Goal: Check status: Check status

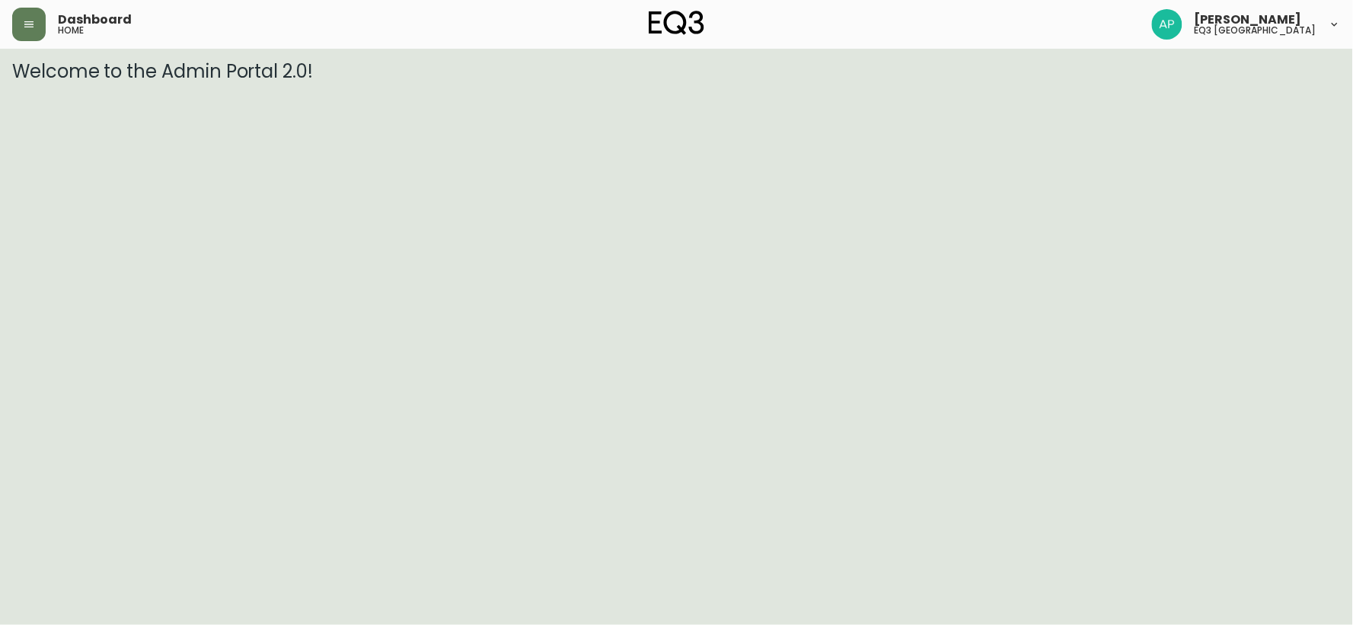
click at [46, 33] on div "Dashboard home" at bounding box center [233, 24] width 443 height 33
click at [18, 27] on button "button" at bounding box center [28, 24] width 33 height 33
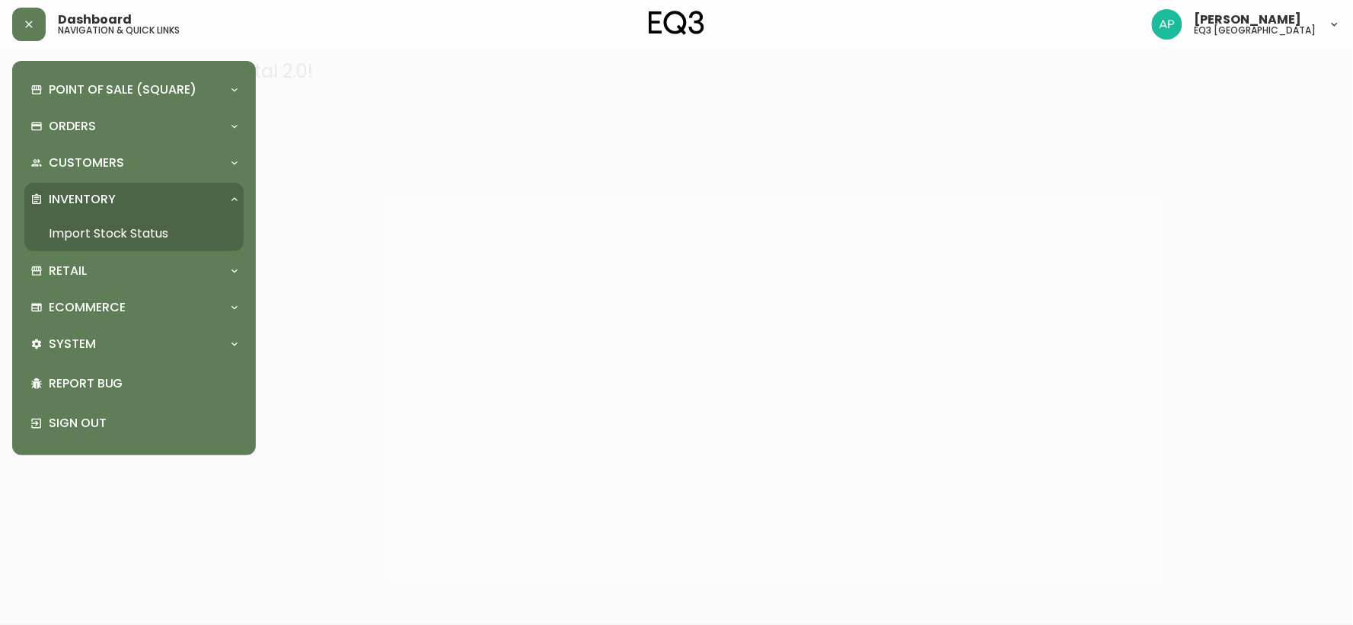
click at [109, 221] on link "Import Stock Status" at bounding box center [133, 233] width 219 height 35
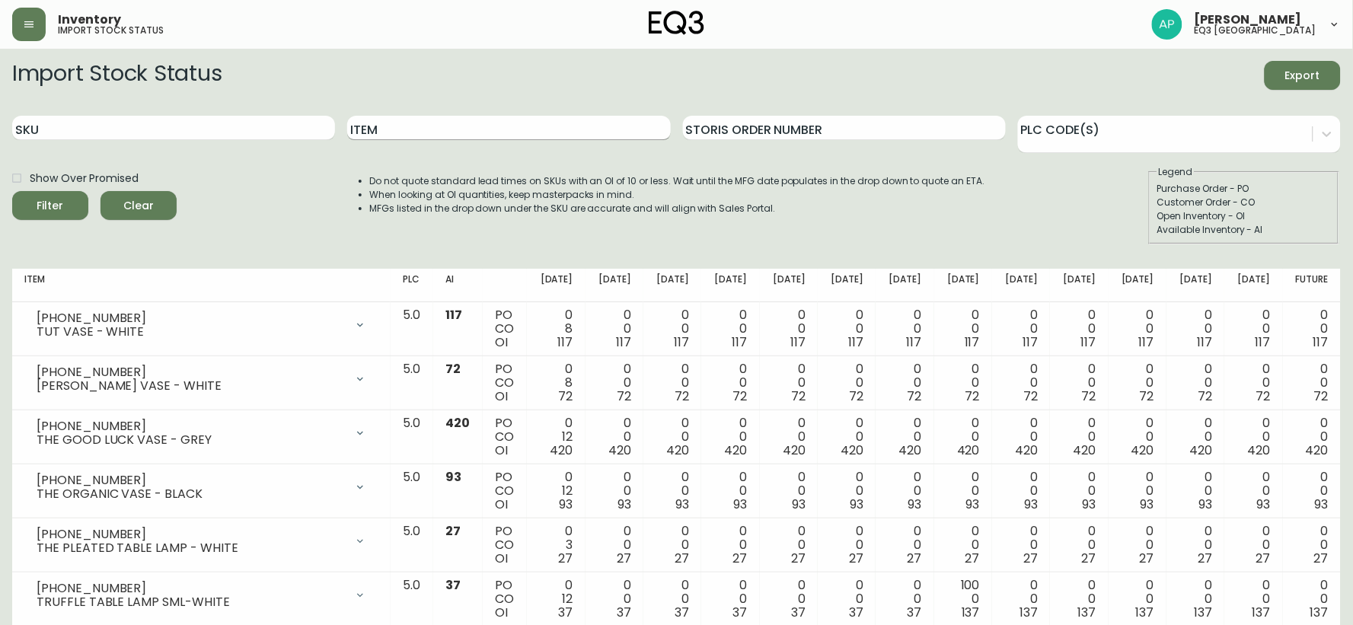
click at [408, 124] on input "Item" at bounding box center [508, 128] width 323 height 24
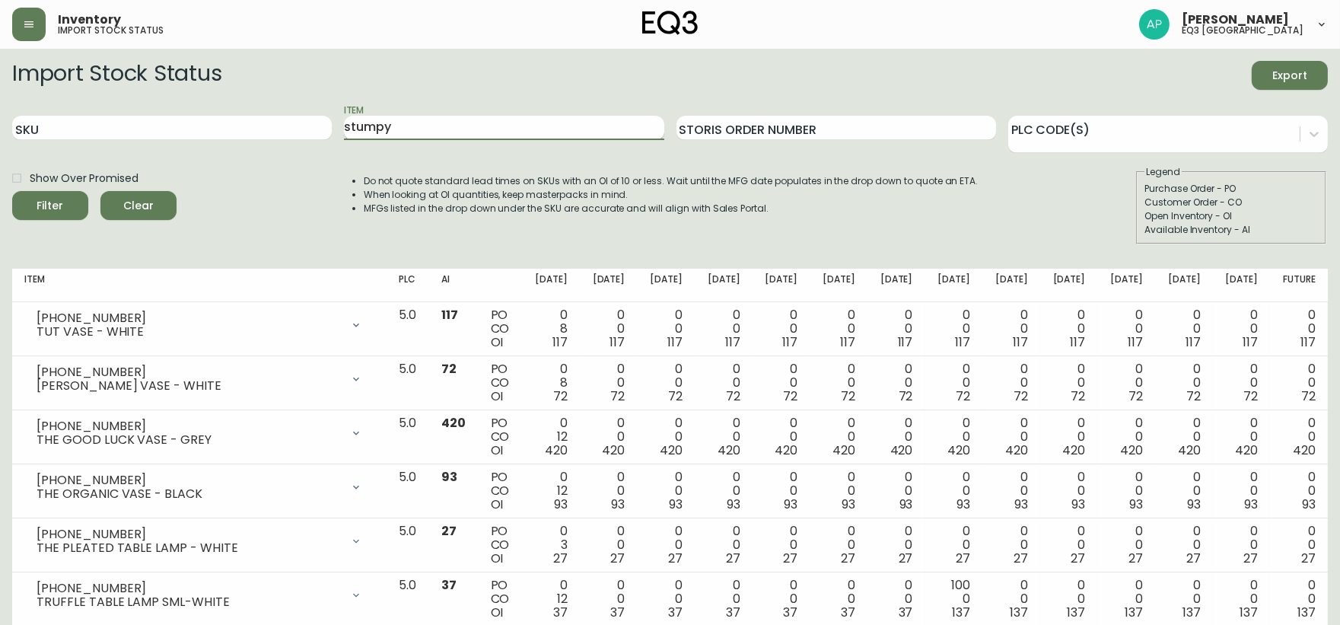
click at [12, 191] on button "Filter" at bounding box center [50, 205] width 76 height 29
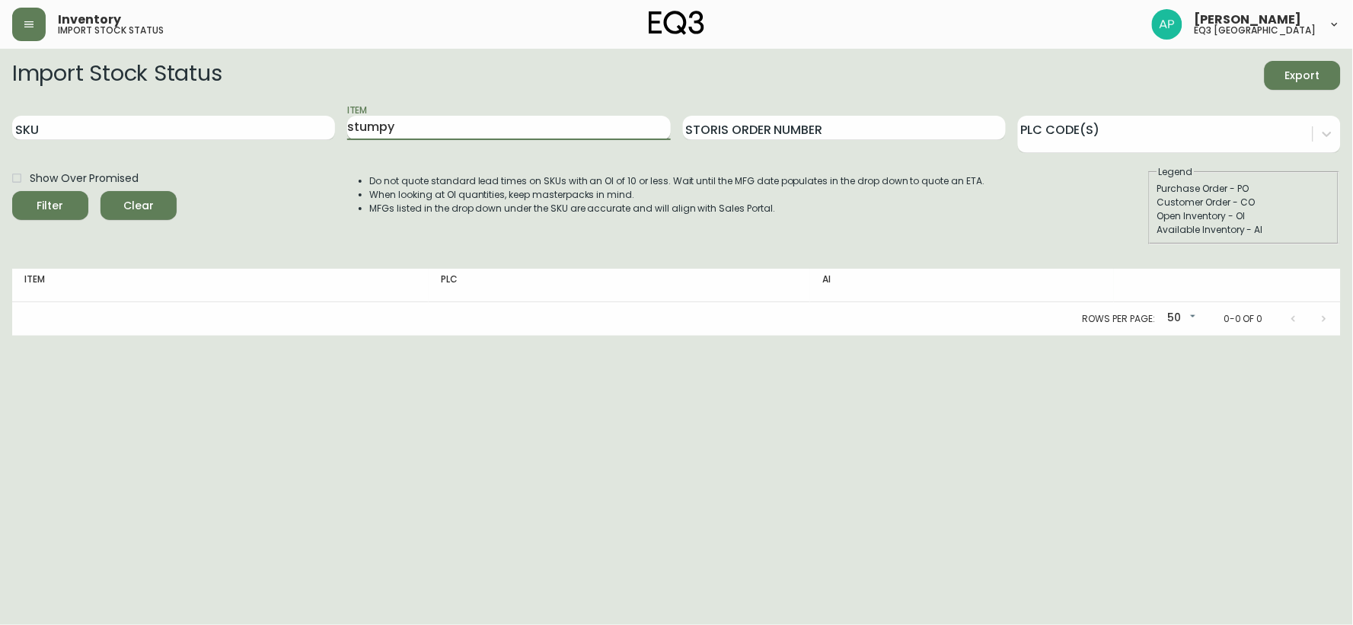
drag, startPoint x: 412, startPoint y: 133, endPoint x: 384, endPoint y: 125, distance: 29.4
click at [384, 125] on input "stumpy" at bounding box center [508, 128] width 323 height 24
click at [12, 191] on button "Filter" at bounding box center [50, 205] width 76 height 29
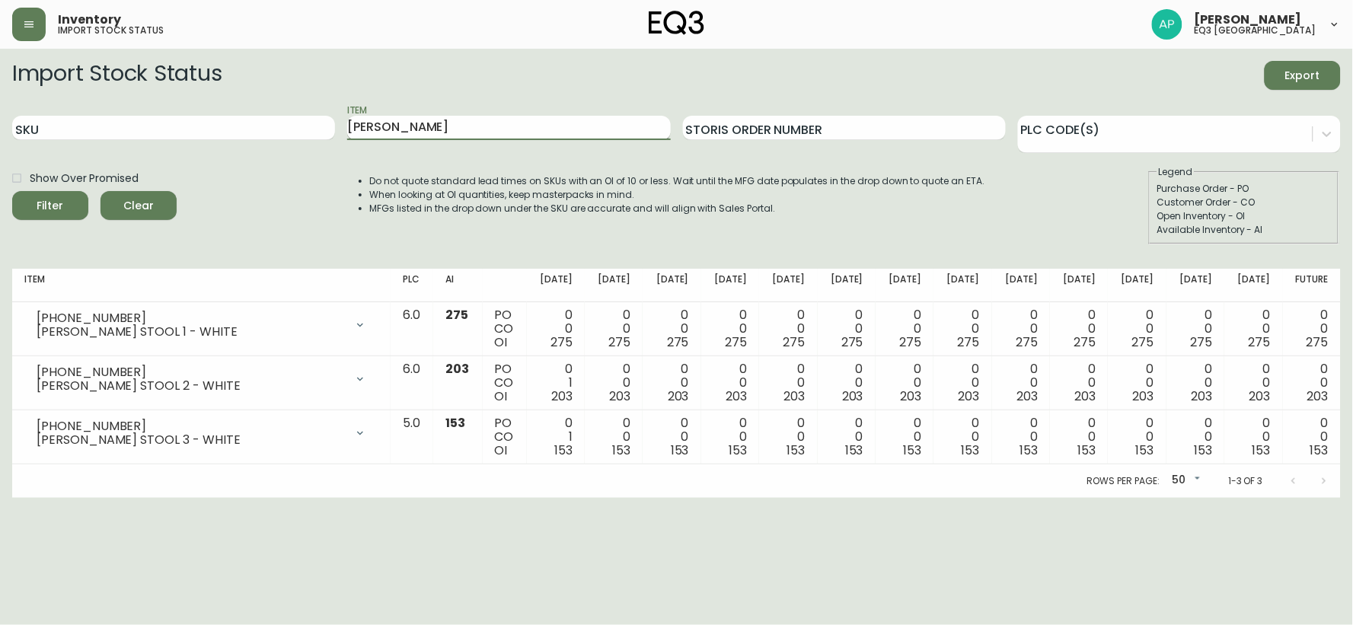
click at [439, 123] on input "[PERSON_NAME]" at bounding box center [508, 128] width 323 height 24
type input "stumpy"
click at [12, 191] on button "Filter" at bounding box center [50, 205] width 76 height 29
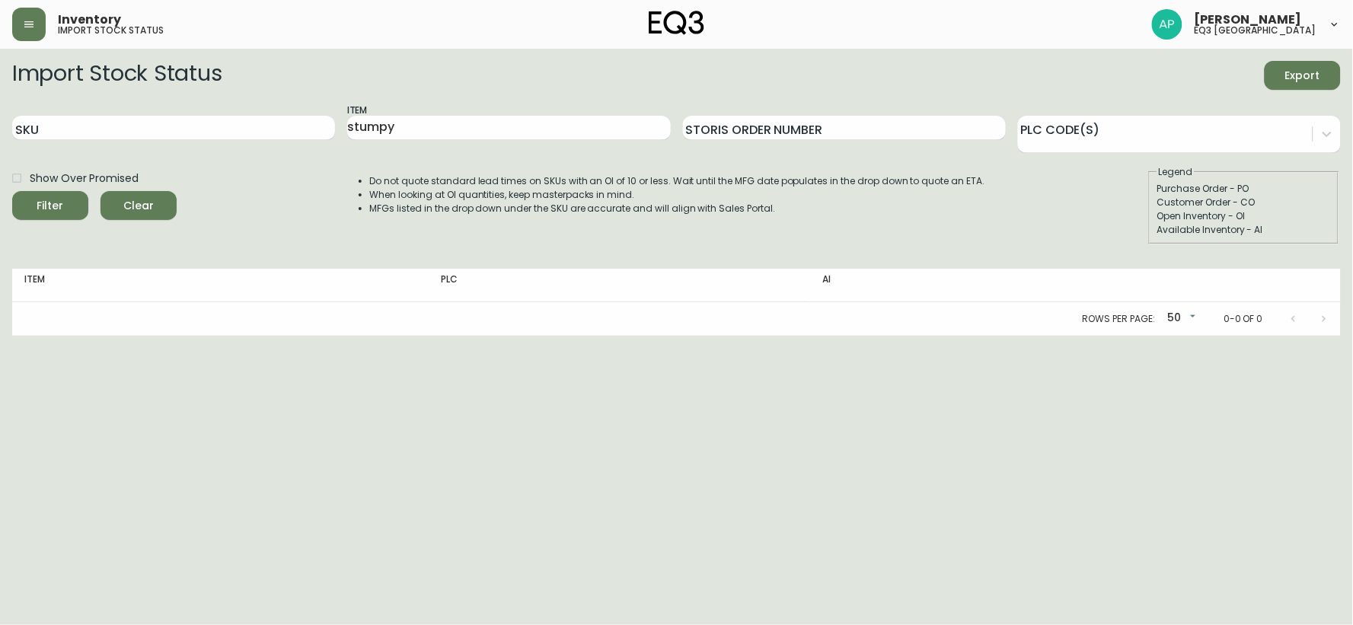
click at [451, 150] on div "Item stumpy" at bounding box center [508, 128] width 323 height 49
drag, startPoint x: 438, startPoint y: 130, endPoint x: 339, endPoint y: 116, distance: 100.0
click at [339, 116] on div "SKU Item stumpy Storis Order Number PLC Code(s)" at bounding box center [676, 128] width 1328 height 49
